Goal: Task Accomplishment & Management: Complete application form

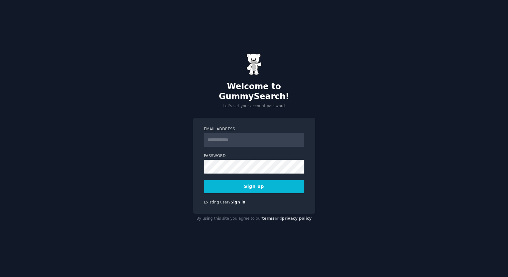
click at [149, 109] on div "Welcome to GummySearch! Let's set your account password Email Address Password …" at bounding box center [254, 138] width 508 height 277
click at [258, 133] on input "Email Address" at bounding box center [254, 140] width 100 height 14
type input "**********"
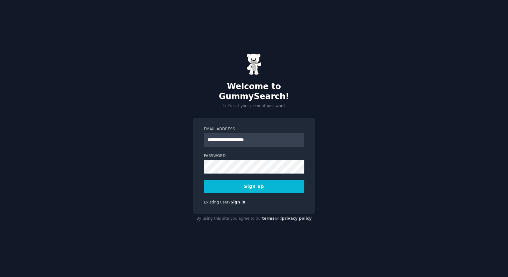
click at [241, 173] on form "**********" at bounding box center [254, 160] width 100 height 67
click at [239, 180] on button "Sign up" at bounding box center [254, 186] width 100 height 13
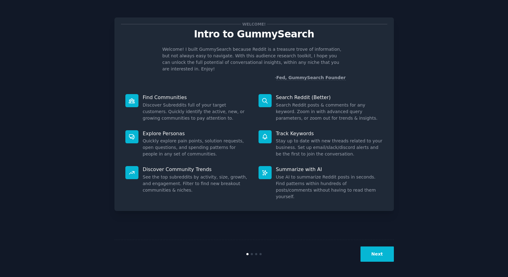
click at [373, 250] on button "Next" at bounding box center [377, 254] width 33 height 15
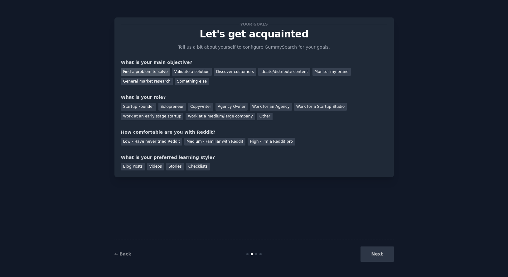
click at [159, 71] on div "Find a problem to solve" at bounding box center [145, 72] width 49 height 8
click at [184, 72] on div "Validate a solution" at bounding box center [192, 72] width 40 height 8
drag, startPoint x: 221, startPoint y: 70, endPoint x: 233, endPoint y: 71, distance: 12.2
click at [223, 71] on div "Discover customers" at bounding box center [235, 72] width 42 height 8
click at [250, 107] on div "Work for an Agency" at bounding box center [271, 107] width 42 height 8
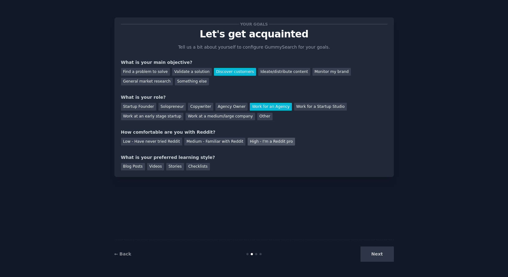
click at [248, 139] on div "High - I'm a Reddit pro" at bounding box center [271, 142] width 47 height 8
click at [199, 164] on div "Checklists" at bounding box center [198, 167] width 24 height 8
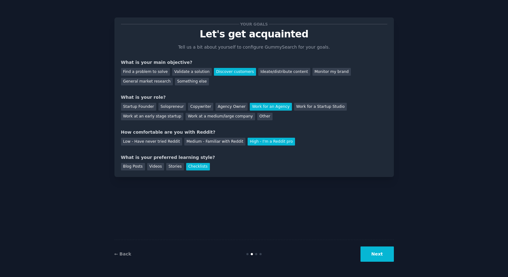
click at [375, 249] on button "Next" at bounding box center [377, 254] width 33 height 15
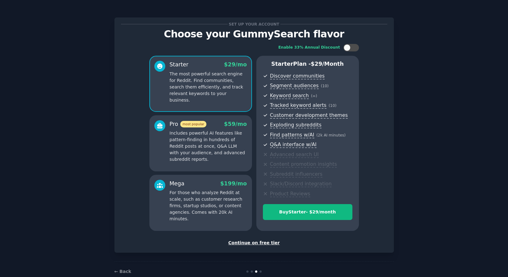
click at [252, 242] on div "Continue on free tier" at bounding box center [254, 243] width 266 height 7
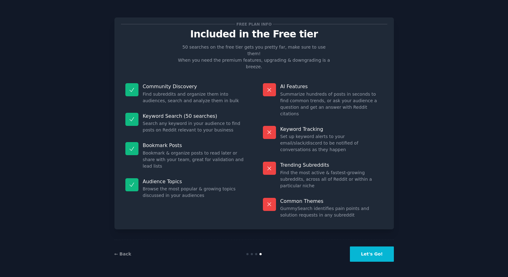
click at [377, 254] on button "Let's Go!" at bounding box center [372, 254] width 44 height 15
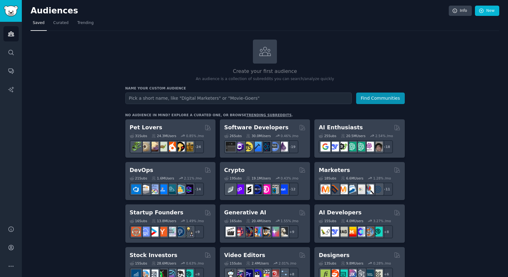
click at [170, 98] on input "text" at bounding box center [238, 99] width 227 height 12
type input "transport and logistics"
click at [356, 93] on button "Find Communities" at bounding box center [380, 99] width 49 height 12
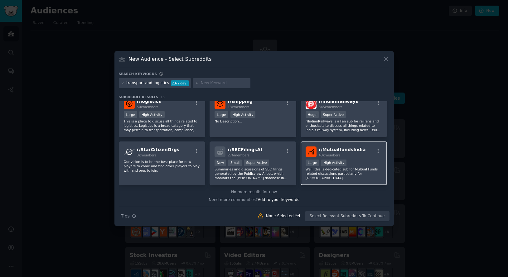
scroll to position [154, 0]
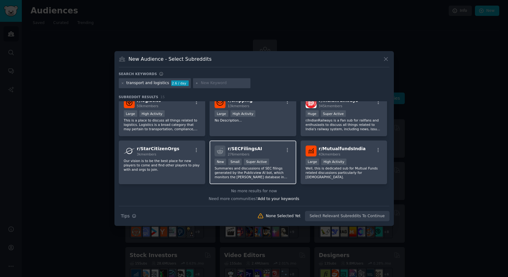
click at [248, 145] on div "r/ SECFilingsAI 276 members >= 95th percentile for submissions / day New Small …" at bounding box center [253, 163] width 87 height 44
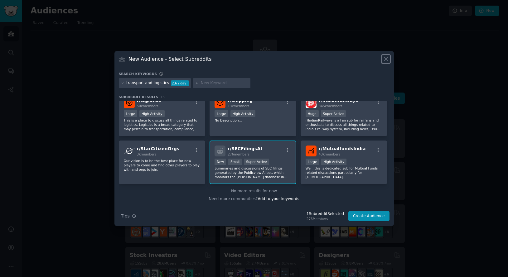
click at [385, 56] on icon at bounding box center [386, 59] width 7 height 7
